Goal: Task Accomplishment & Management: Use online tool/utility

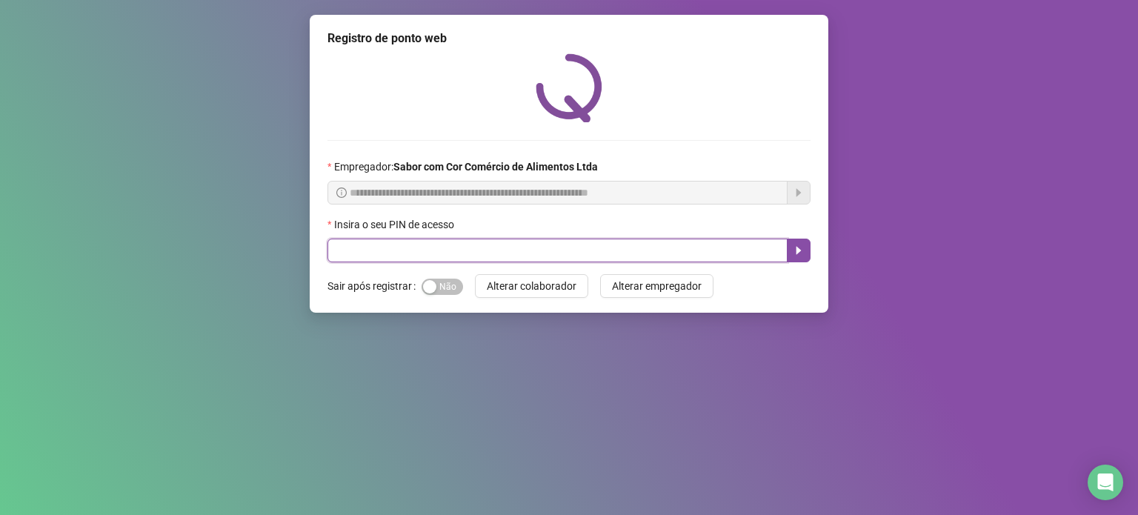
click at [461, 240] on input "text" at bounding box center [557, 251] width 460 height 24
click at [454, 254] on input "text" at bounding box center [557, 251] width 460 height 24
type input "*****"
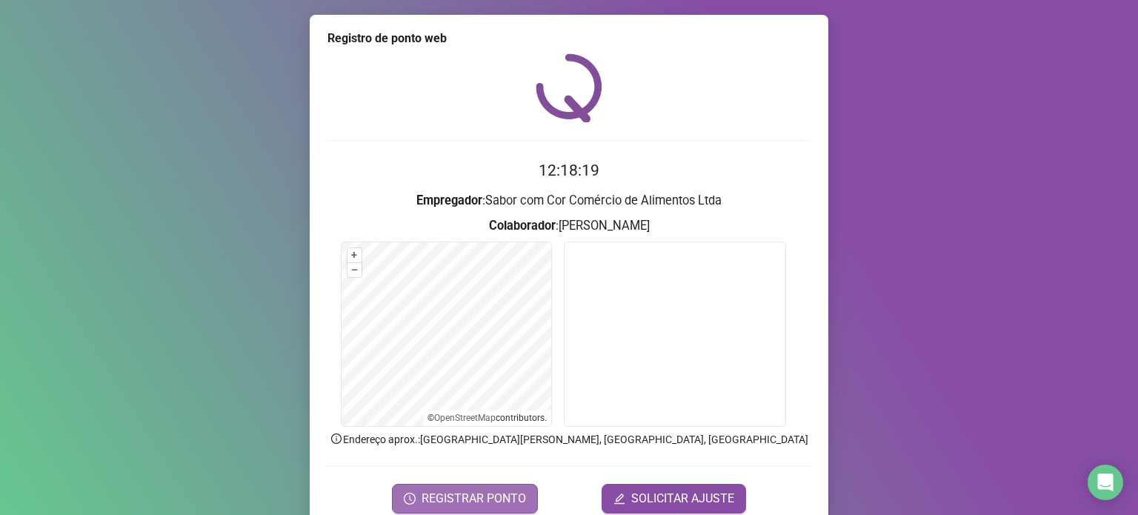
click at [444, 496] on span "REGISTRAR PONTO" at bounding box center [474, 499] width 104 height 18
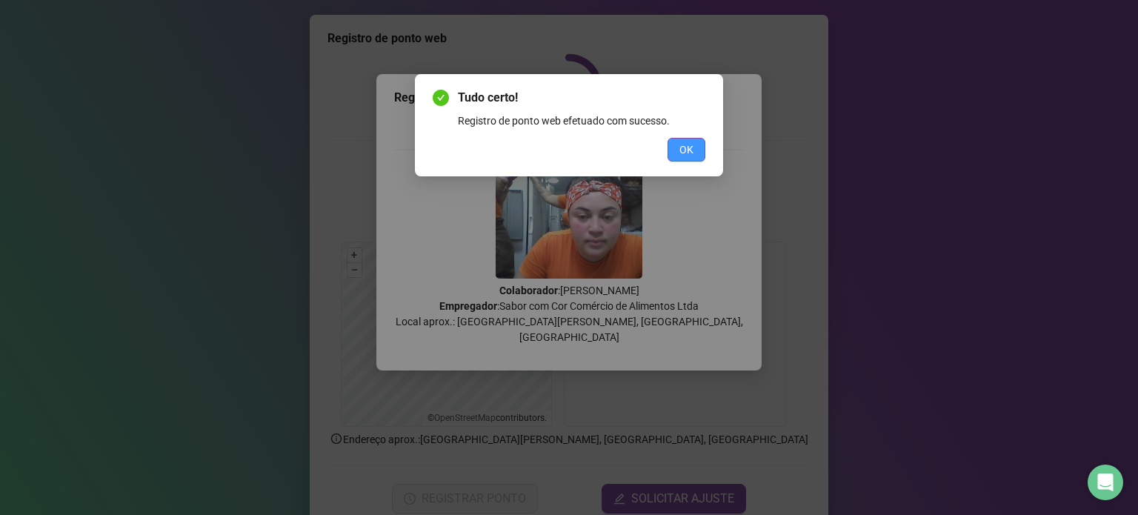
click at [693, 146] on span "OK" at bounding box center [686, 150] width 14 height 16
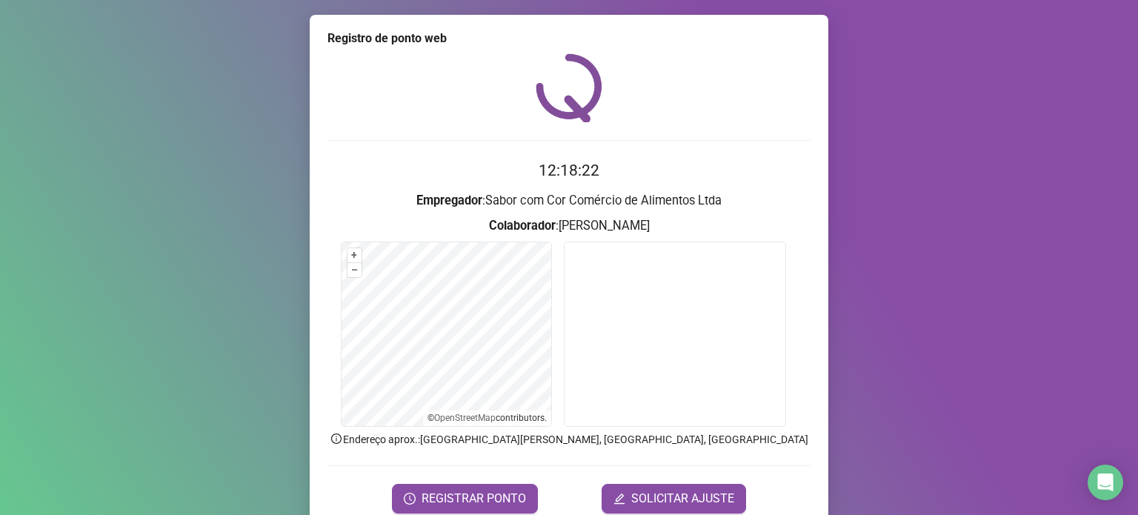
scroll to position [62, 0]
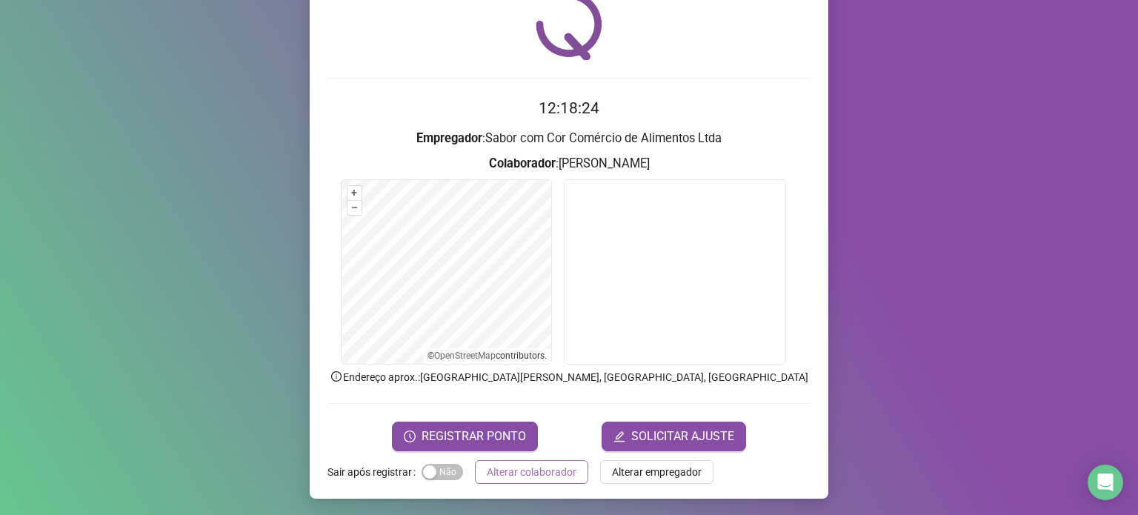
click at [545, 470] on span "Alterar colaborador" at bounding box center [532, 472] width 90 height 16
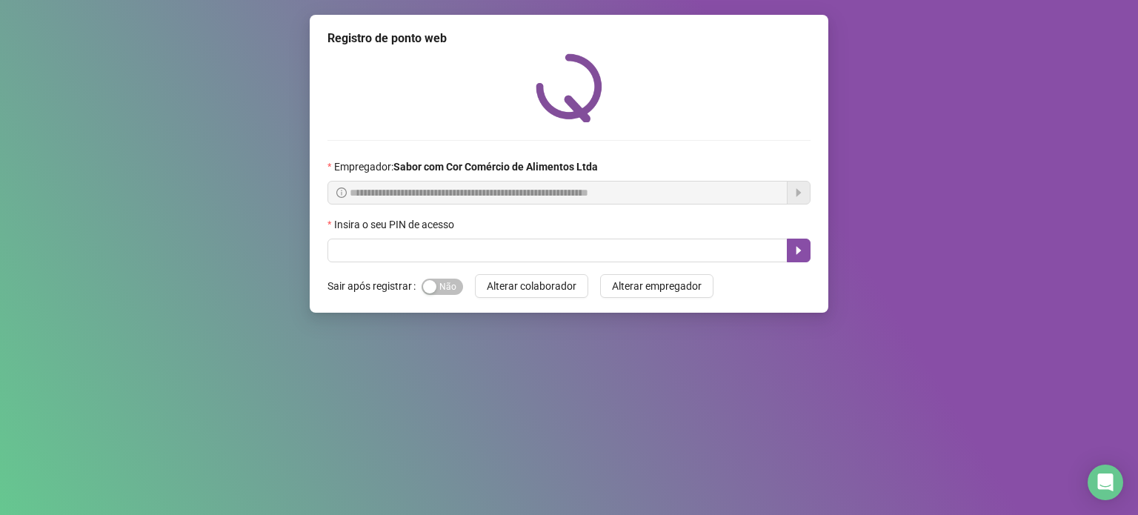
scroll to position [0, 0]
click at [510, 248] on input "text" at bounding box center [557, 251] width 460 height 24
type input "*****"
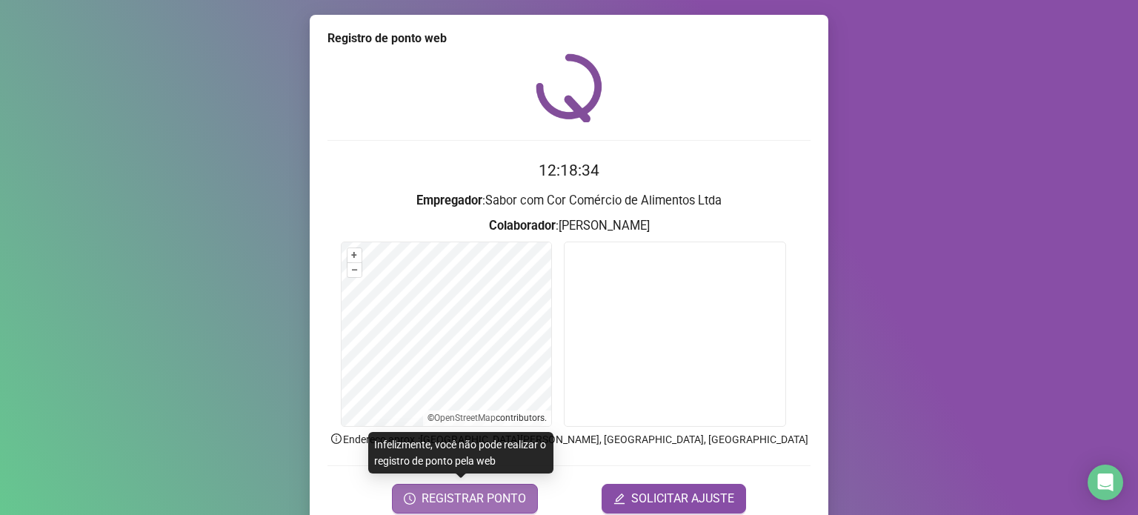
click at [427, 502] on span "REGISTRAR PONTO" at bounding box center [474, 499] width 104 height 18
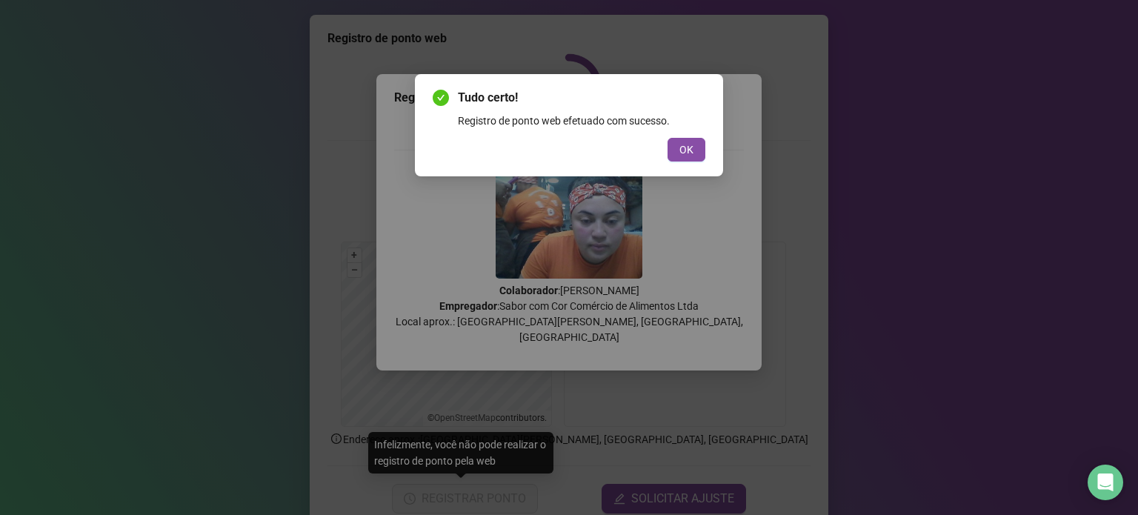
click at [708, 144] on div "Tudo certo! Registro de ponto web efetuado com sucesso. OK" at bounding box center [569, 125] width 308 height 102
click at [707, 144] on div "Tudo certo! Registro de ponto web efetuado com sucesso. OK" at bounding box center [569, 125] width 308 height 102
click at [692, 144] on span "OK" at bounding box center [686, 150] width 14 height 16
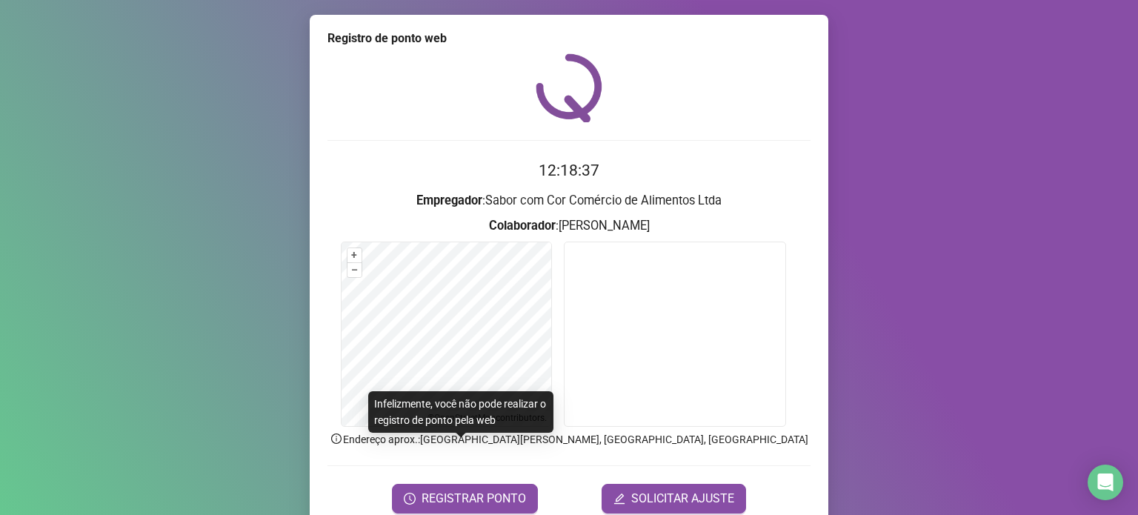
scroll to position [62, 0]
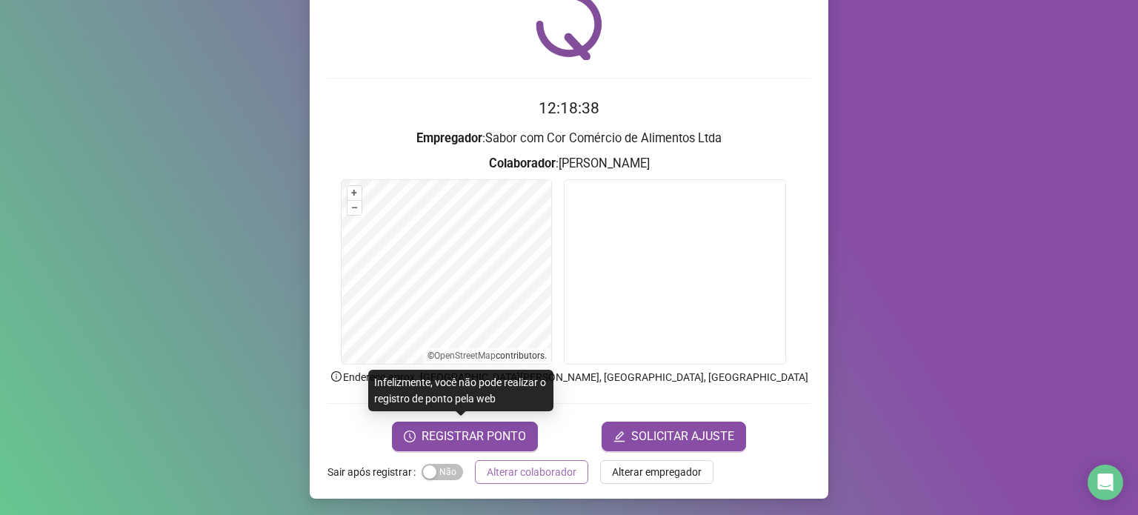
click at [536, 471] on span "Alterar colaborador" at bounding box center [532, 472] width 90 height 16
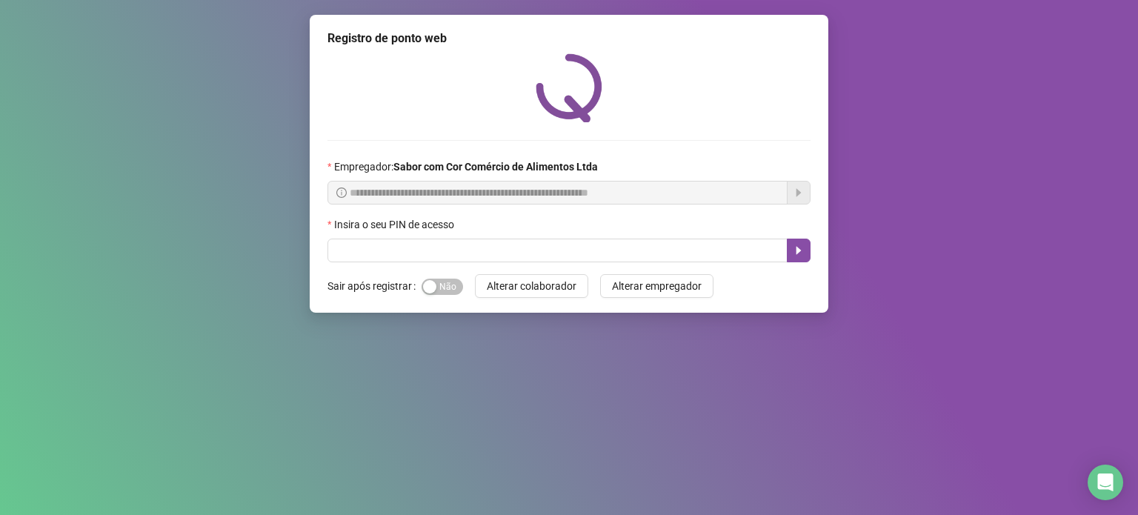
scroll to position [0, 0]
click at [491, 251] on input "text" at bounding box center [557, 251] width 460 height 24
type input "*****"
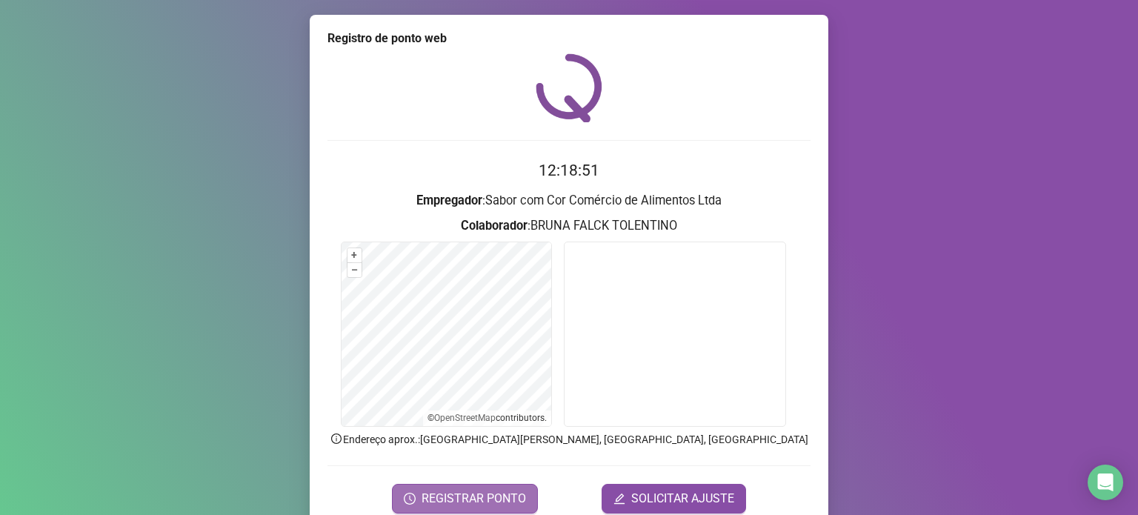
click at [447, 500] on span "REGISTRAR PONTO" at bounding box center [474, 499] width 104 height 18
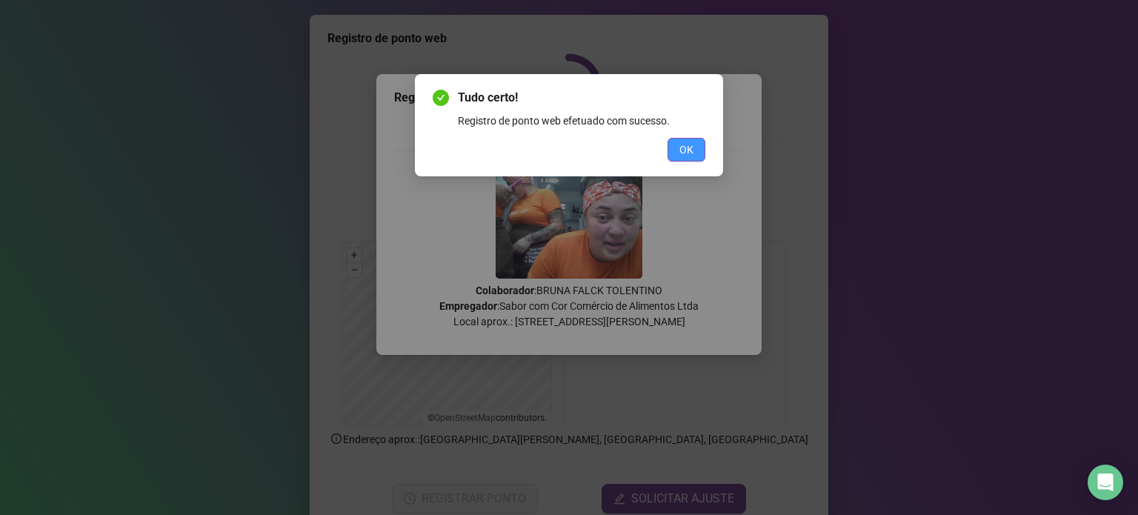
click at [683, 147] on span "OK" at bounding box center [686, 150] width 14 height 16
